Goal: Find specific page/section: Find specific page/section

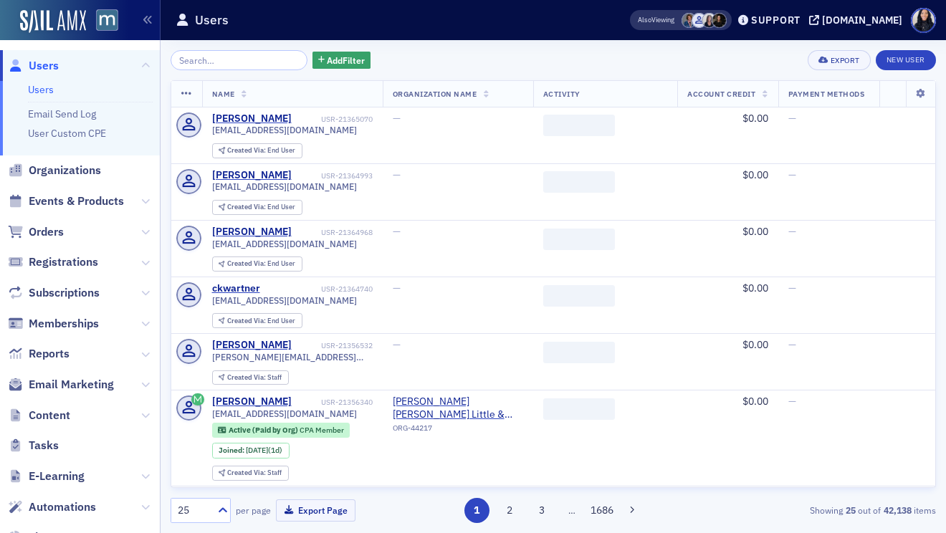
click at [235, 60] on input "search" at bounding box center [239, 60] width 137 height 20
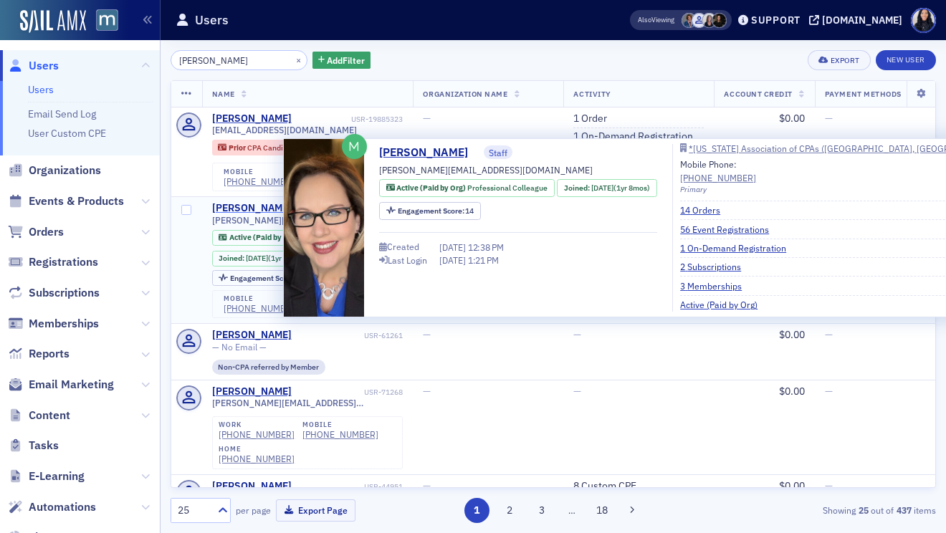
type input "[PERSON_NAME]"
click at [252, 215] on div "[PERSON_NAME]" at bounding box center [252, 208] width 80 height 13
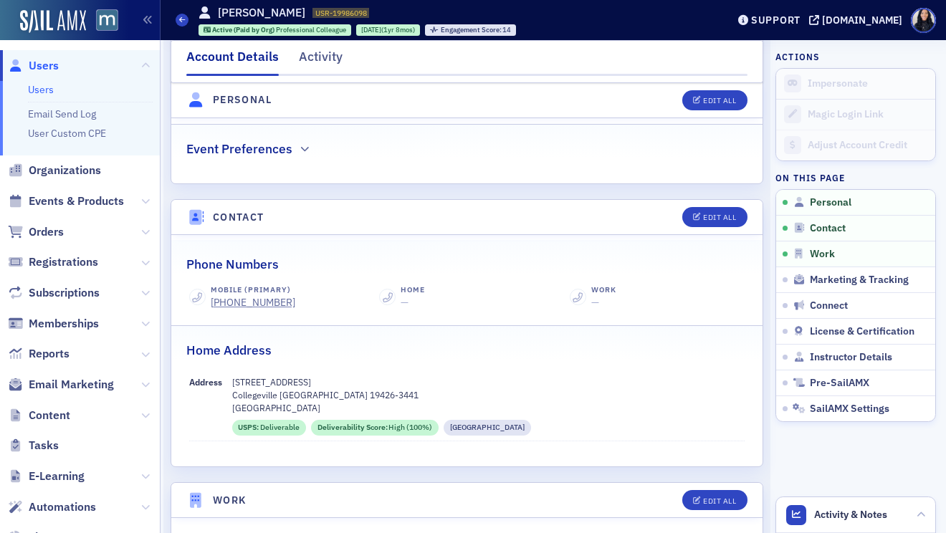
scroll to position [466, 0]
